Goal: Information Seeking & Learning: Find specific fact

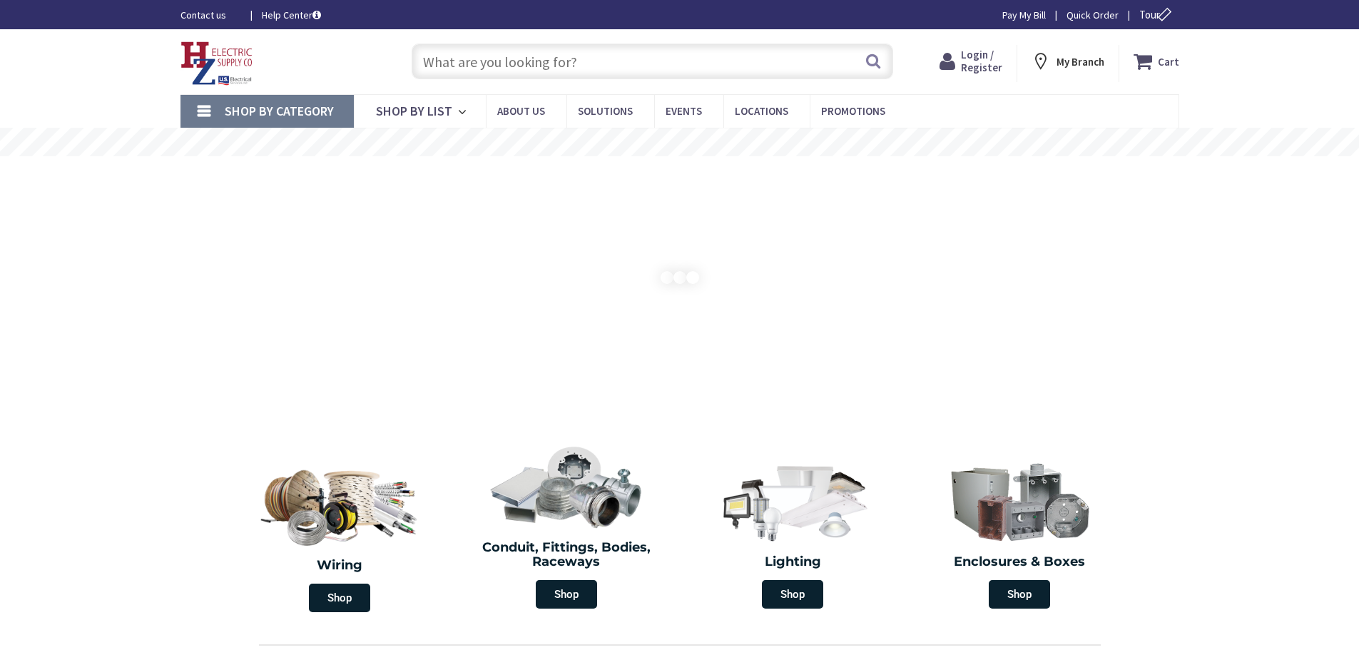
click at [569, 58] on input "text" at bounding box center [652, 62] width 481 height 36
type input "[GEOGRAPHIC_DATA][STREET_ADDRESS][GEOGRAPHIC_DATA]"
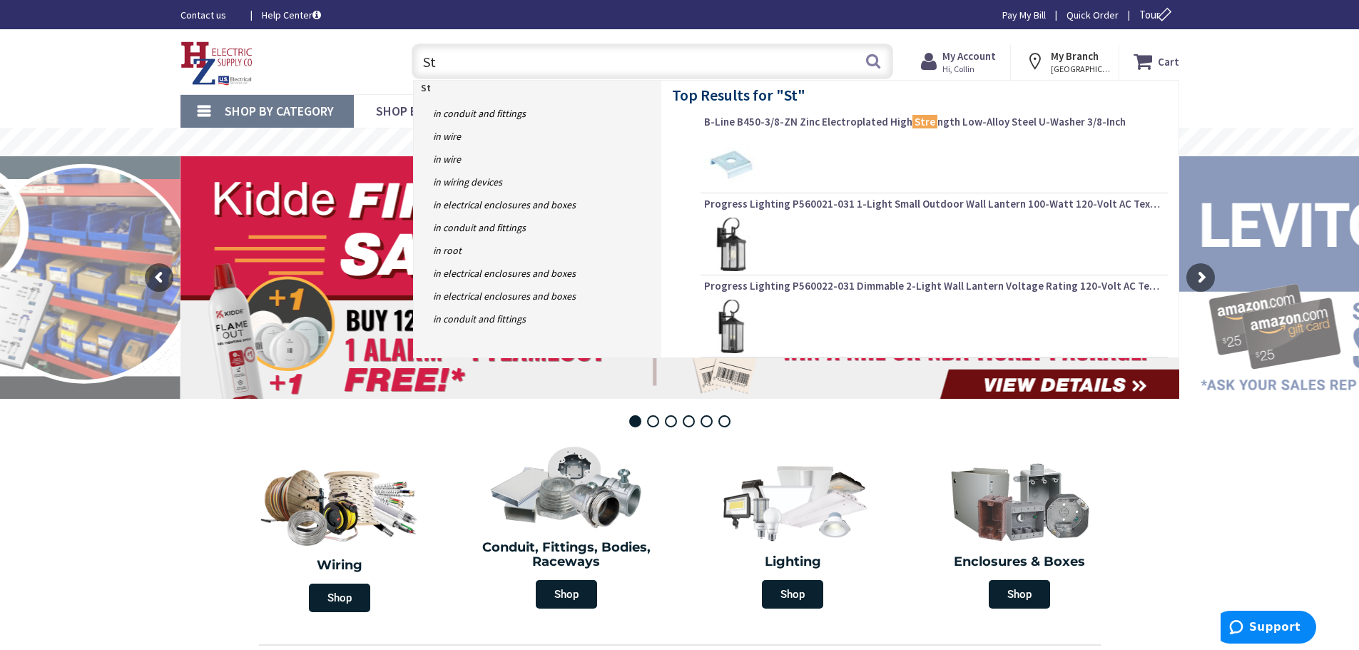
type input "S"
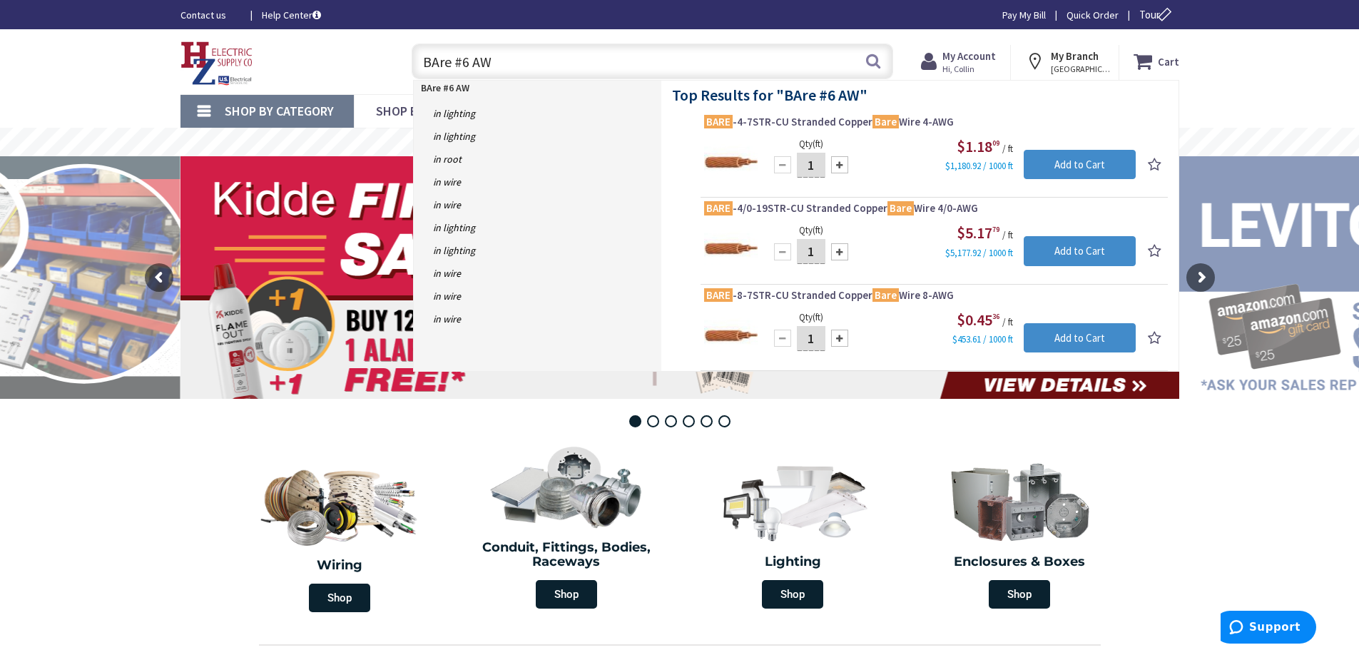
type input "BAre #6 AWG"
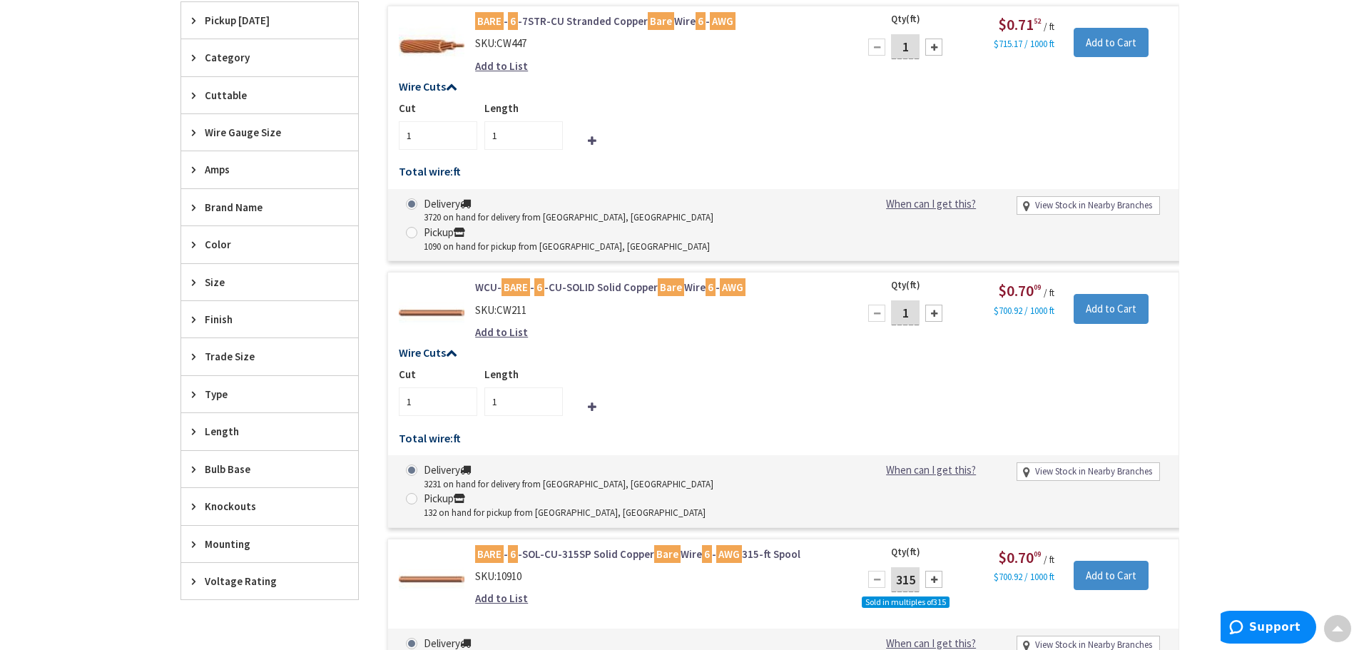
scroll to position [573, 0]
